Goal: Task Accomplishment & Management: Complete application form

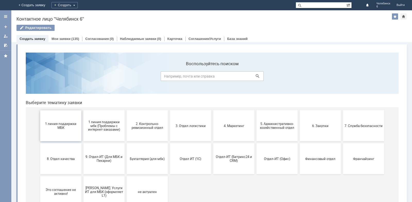
click at [68, 119] on button "1 линия поддержки МБК" at bounding box center [60, 125] width 41 height 31
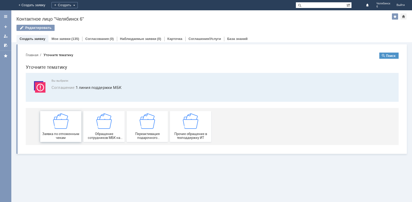
click at [64, 129] on div "Заявка по отложенным чекам" at bounding box center [61, 126] width 38 height 26
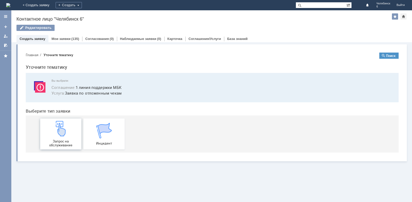
click at [69, 137] on div "Запрос на обслуживание" at bounding box center [61, 134] width 38 height 26
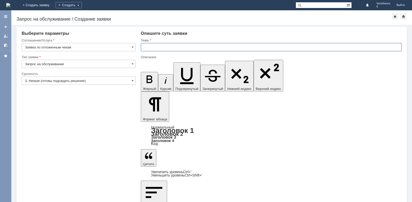
click at [166, 49] on input "text" at bounding box center [271, 47] width 261 height 8
type input "Отложенные чеки"
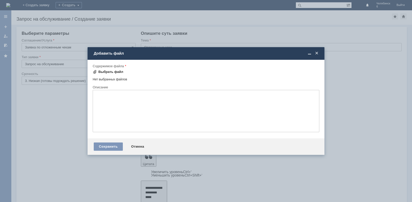
click at [111, 71] on div "Выбрать файл" at bounding box center [110, 72] width 25 height 4
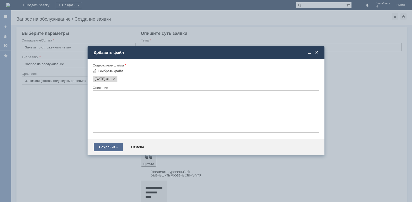
click at [107, 148] on div "Сохранить" at bounding box center [108, 147] width 29 height 8
